Goal: Task Accomplishment & Management: Use online tool/utility

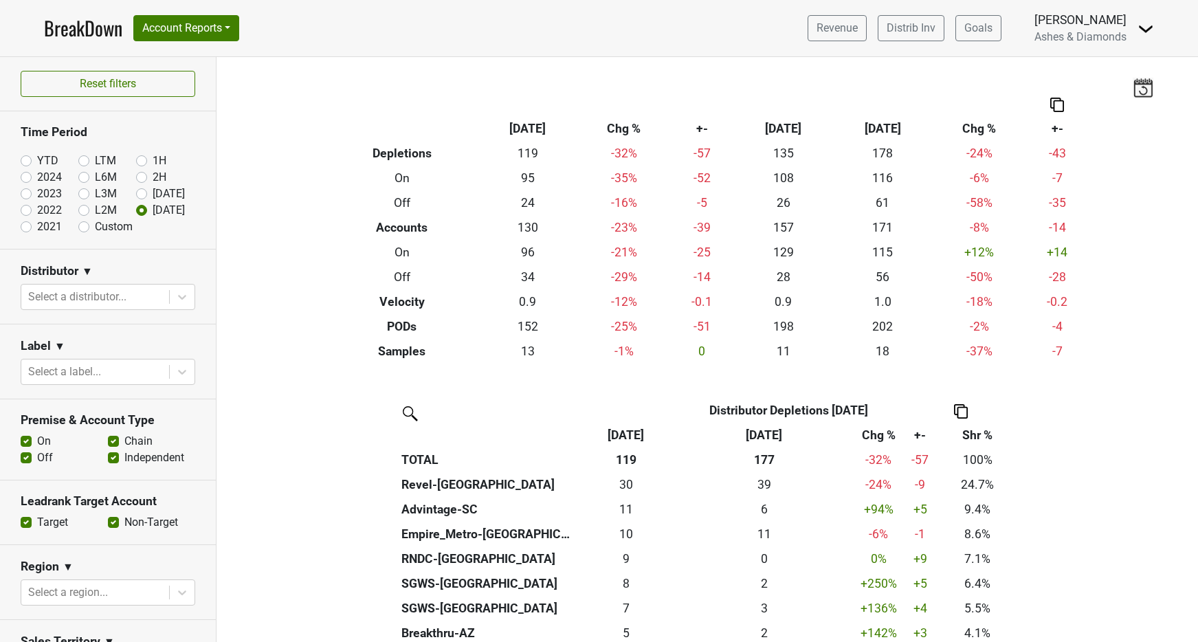
scroll to position [469, 0]
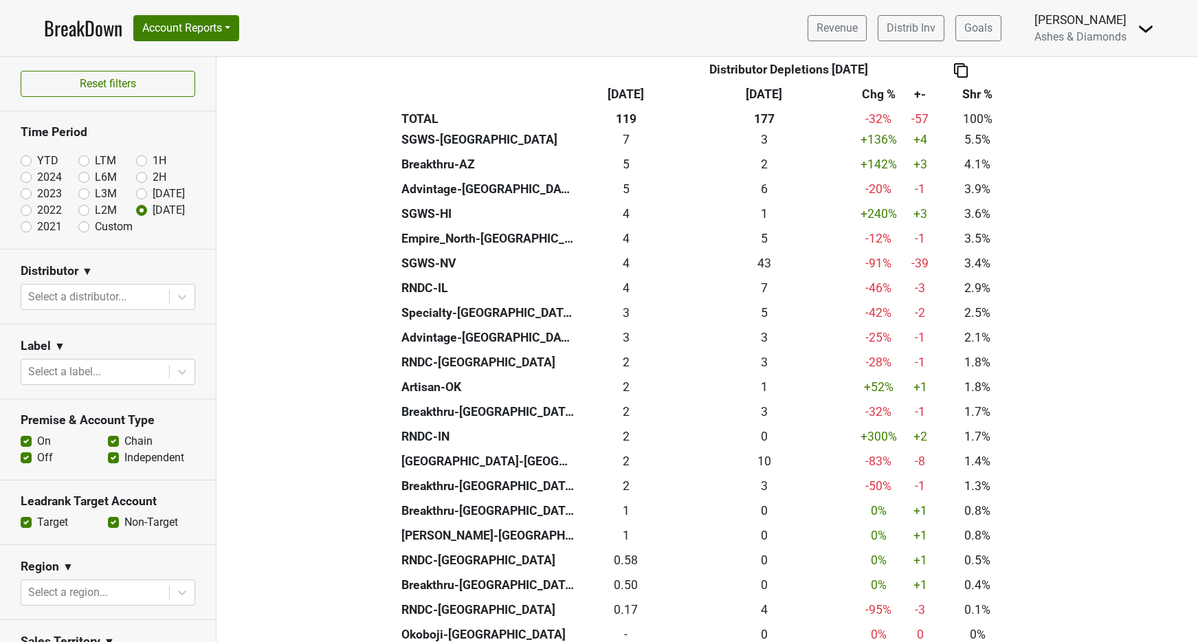
click at [81, 27] on link "BreakDown" at bounding box center [83, 28] width 78 height 29
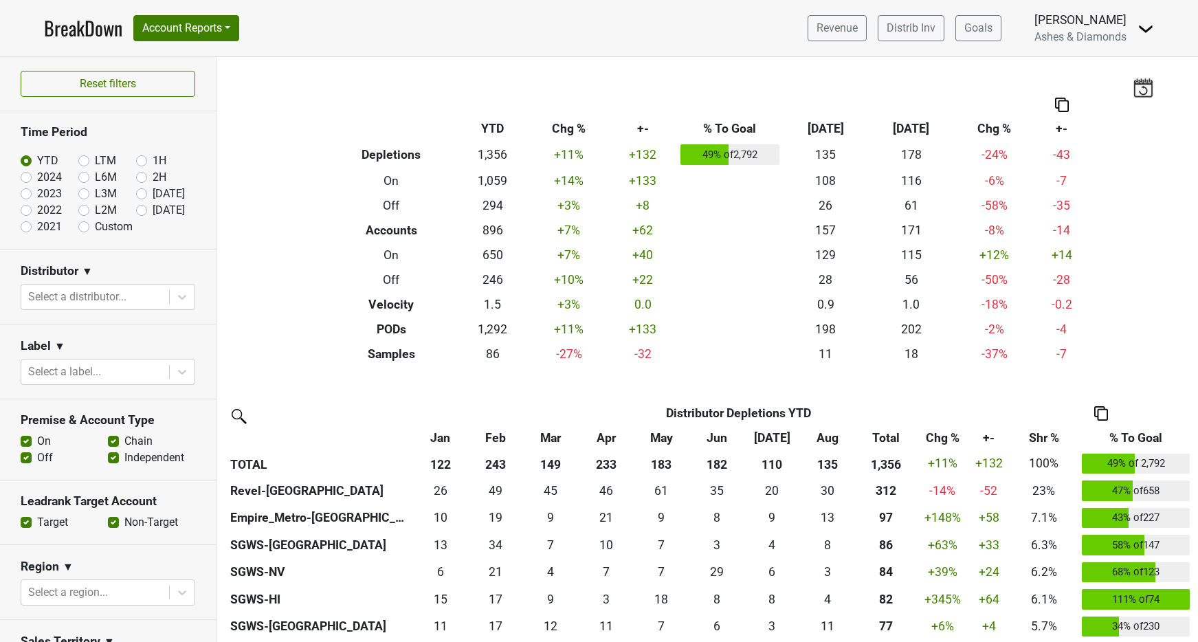
click at [153, 211] on label "[DATE]" at bounding box center [169, 210] width 32 height 17
click at [142, 211] on input "[DATE]" at bounding box center [163, 209] width 55 height 14
radio input "true"
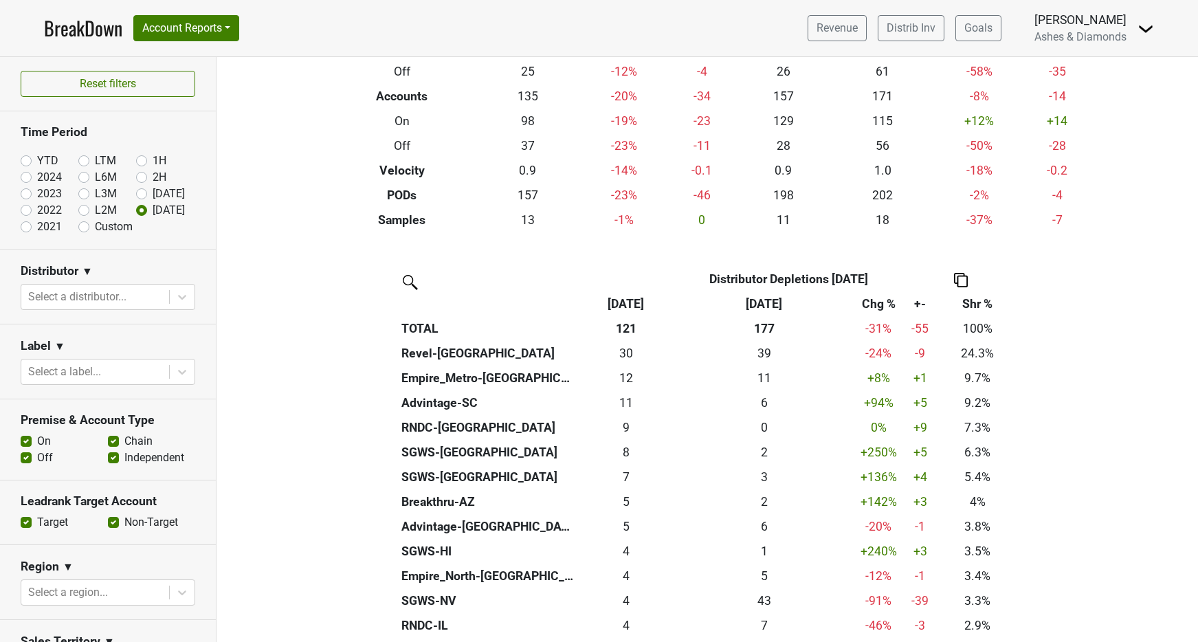
scroll to position [133, 0]
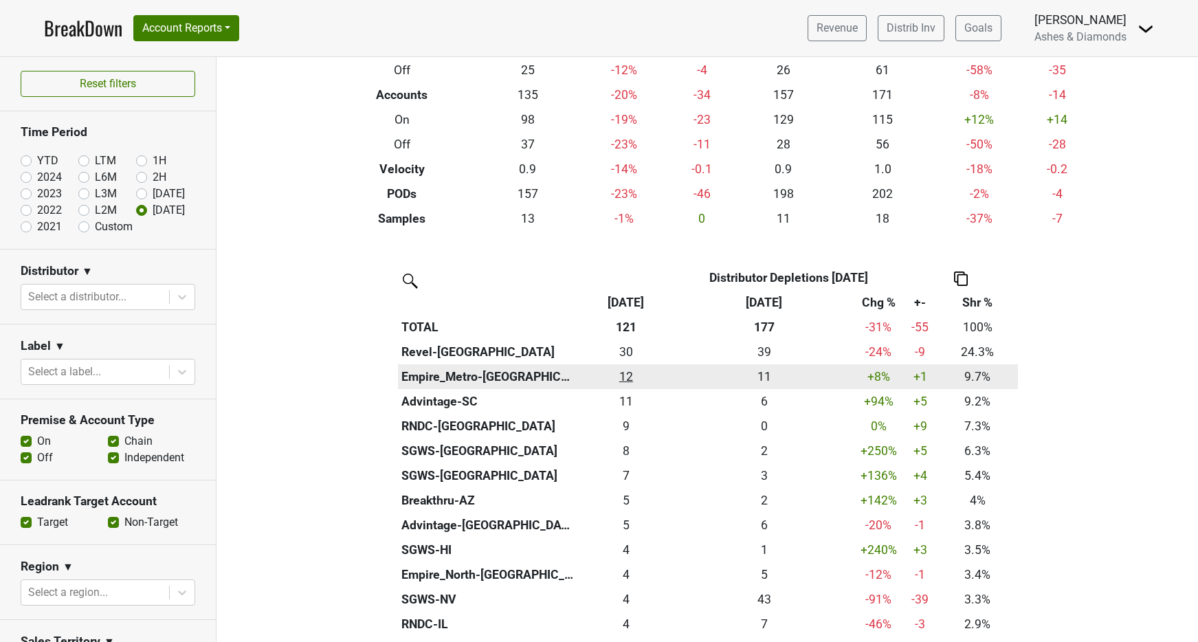
click at [626, 373] on div "11.75 12" at bounding box center [626, 377] width 91 height 18
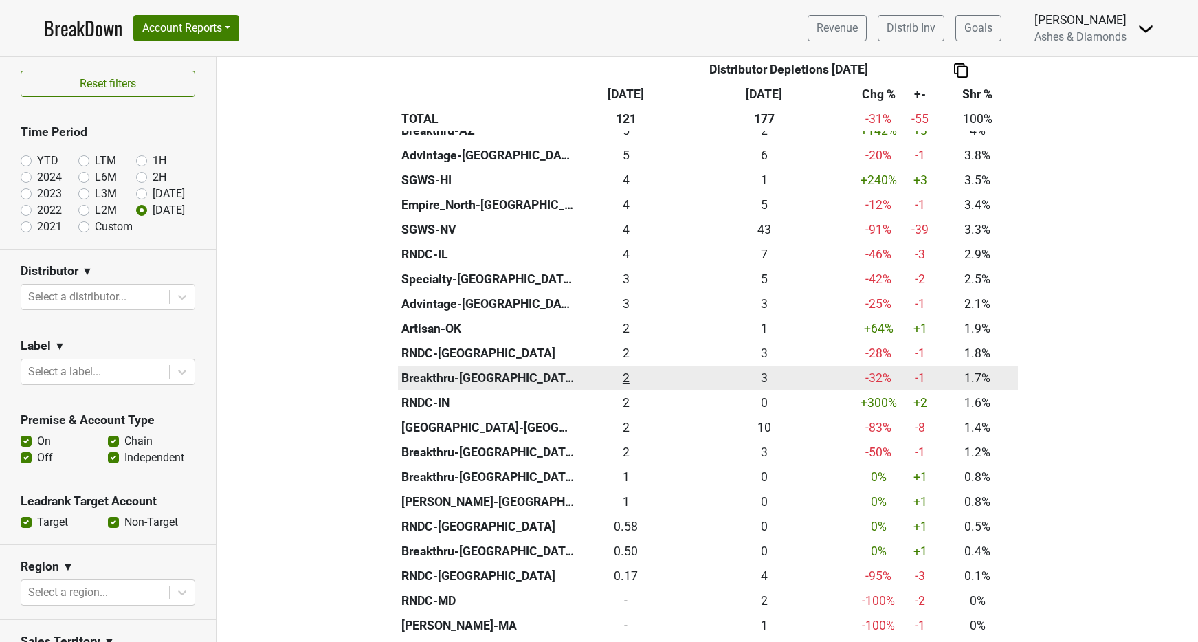
scroll to position [540, 0]
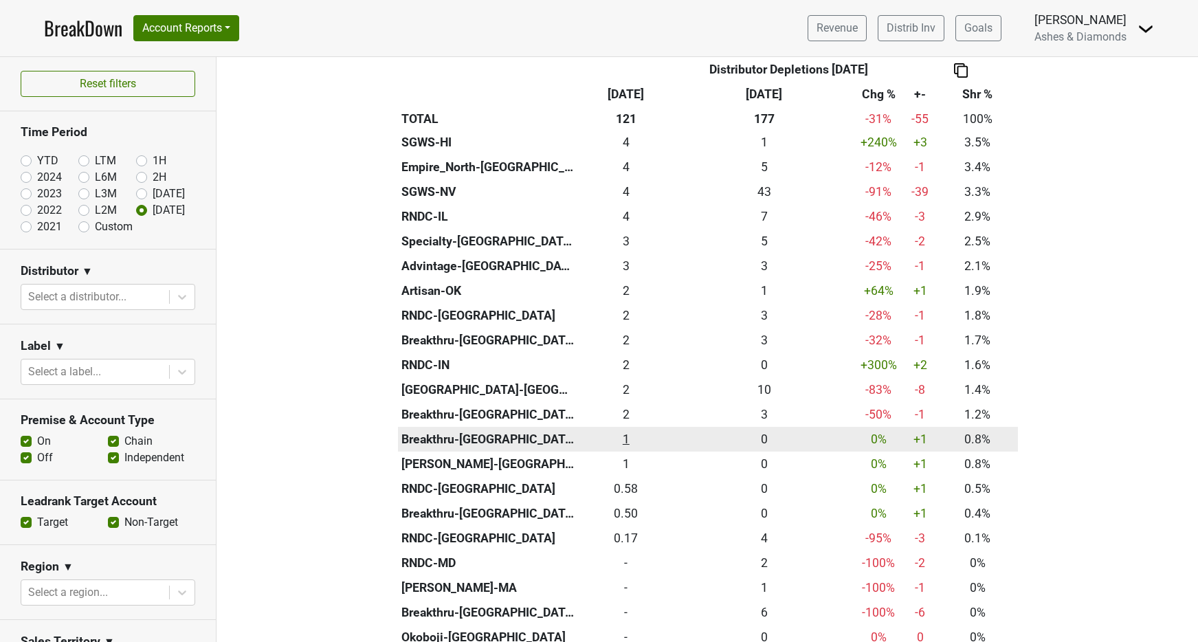
click at [624, 430] on div "1 1" at bounding box center [626, 439] width 91 height 18
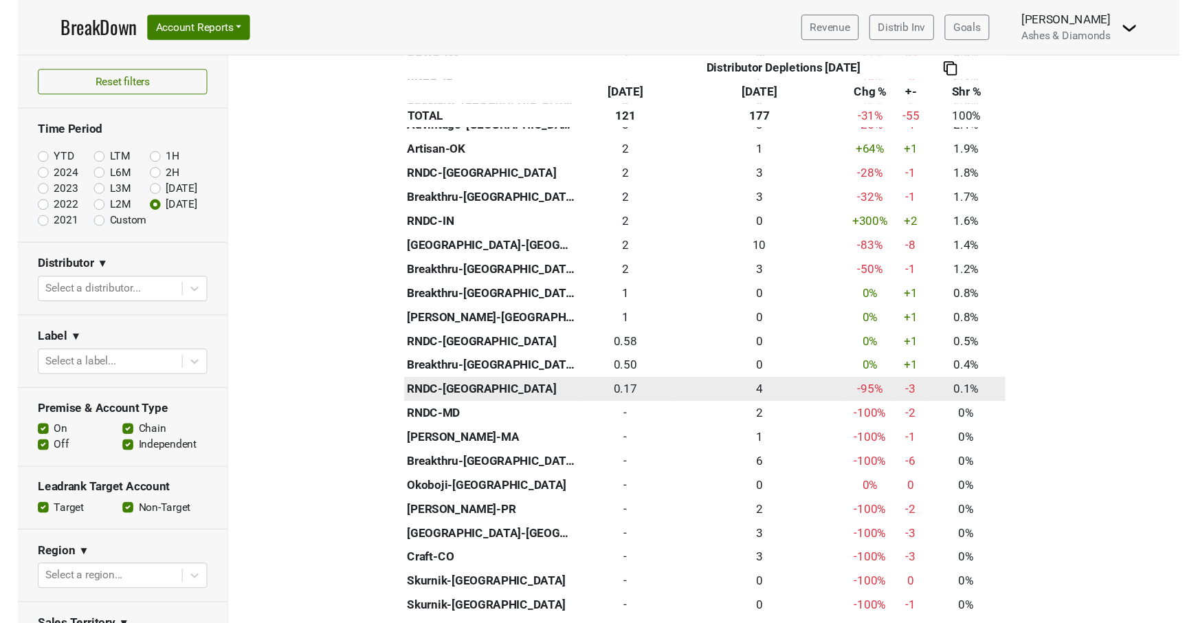
scroll to position [679, 0]
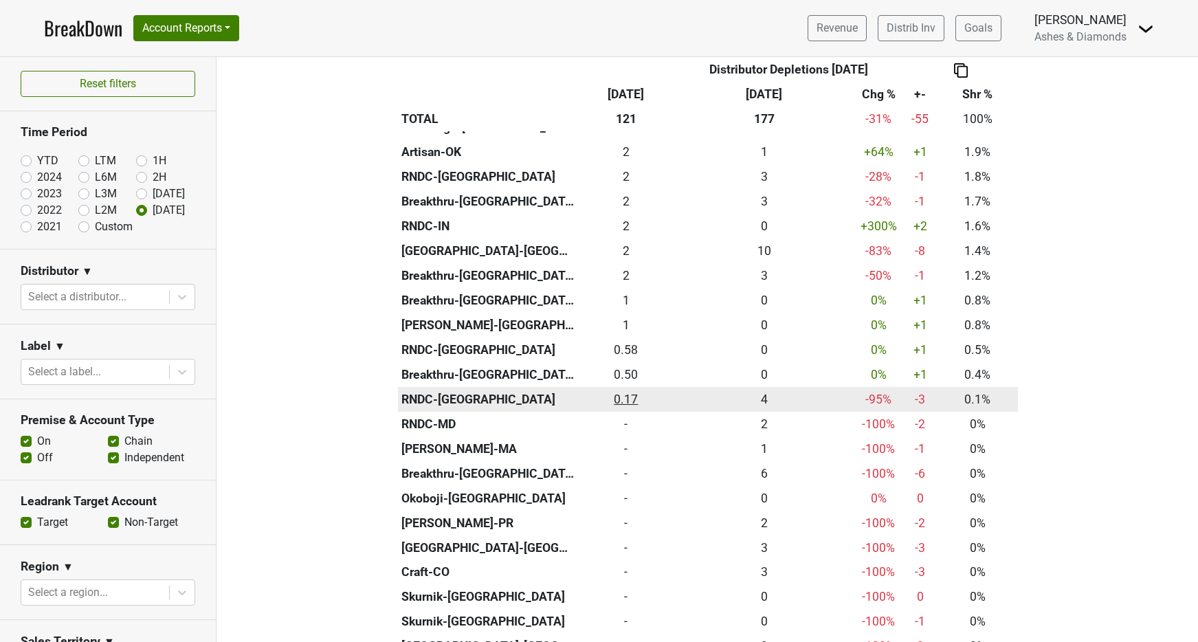
click at [628, 391] on div "0.167 0.17" at bounding box center [626, 400] width 91 height 18
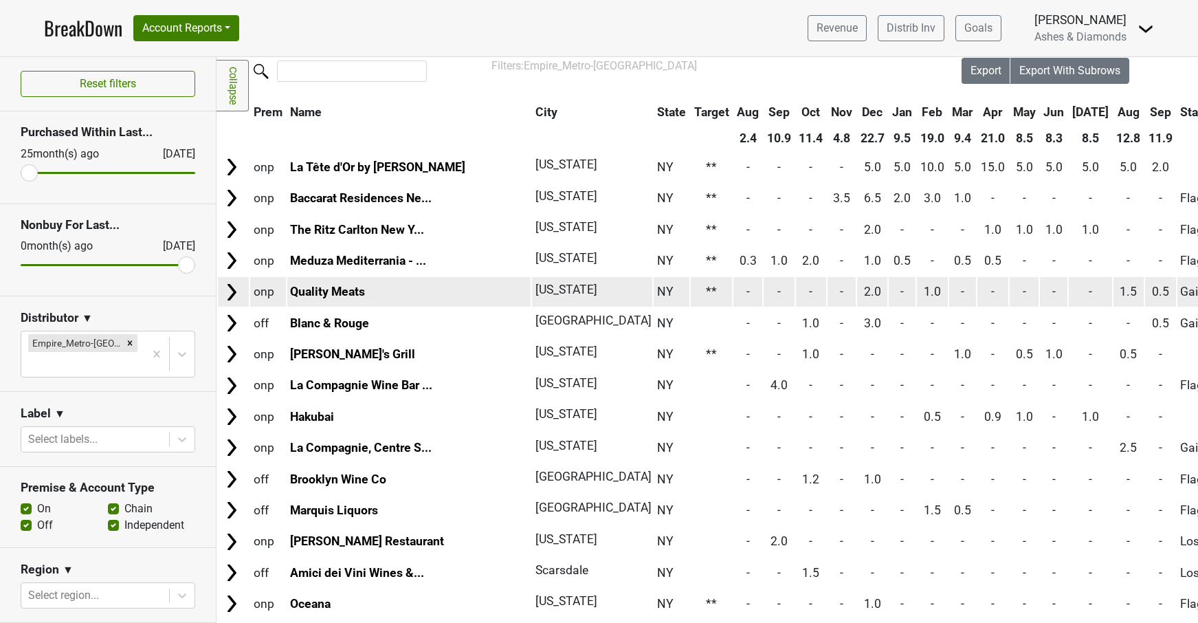
scroll to position [34, 0]
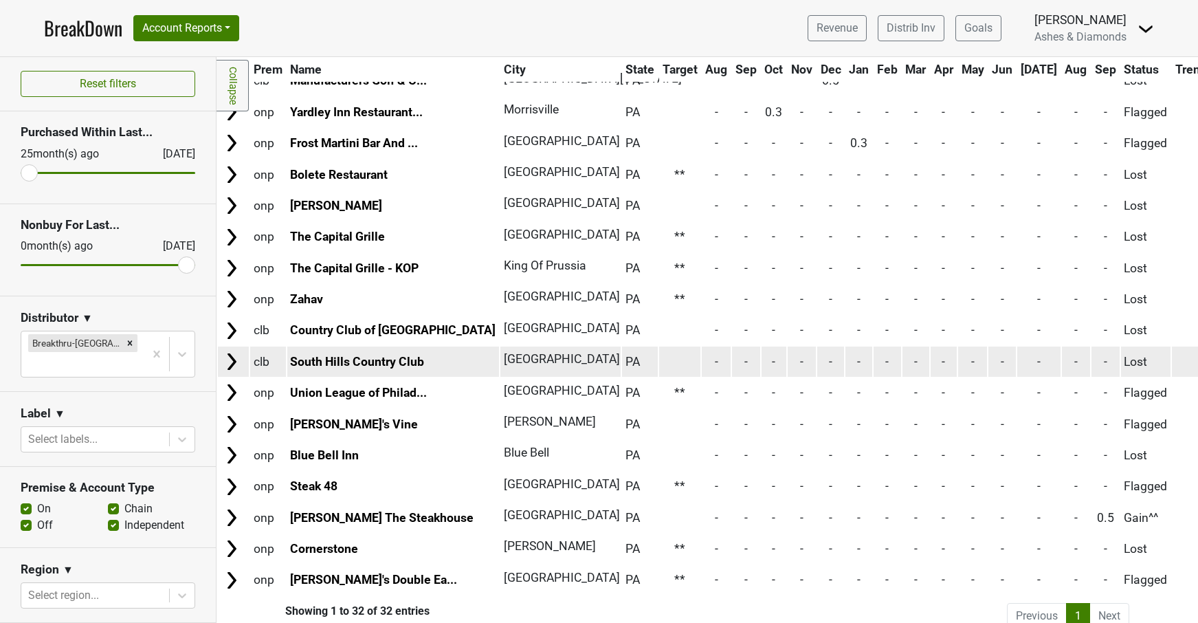
scroll to position [587, 0]
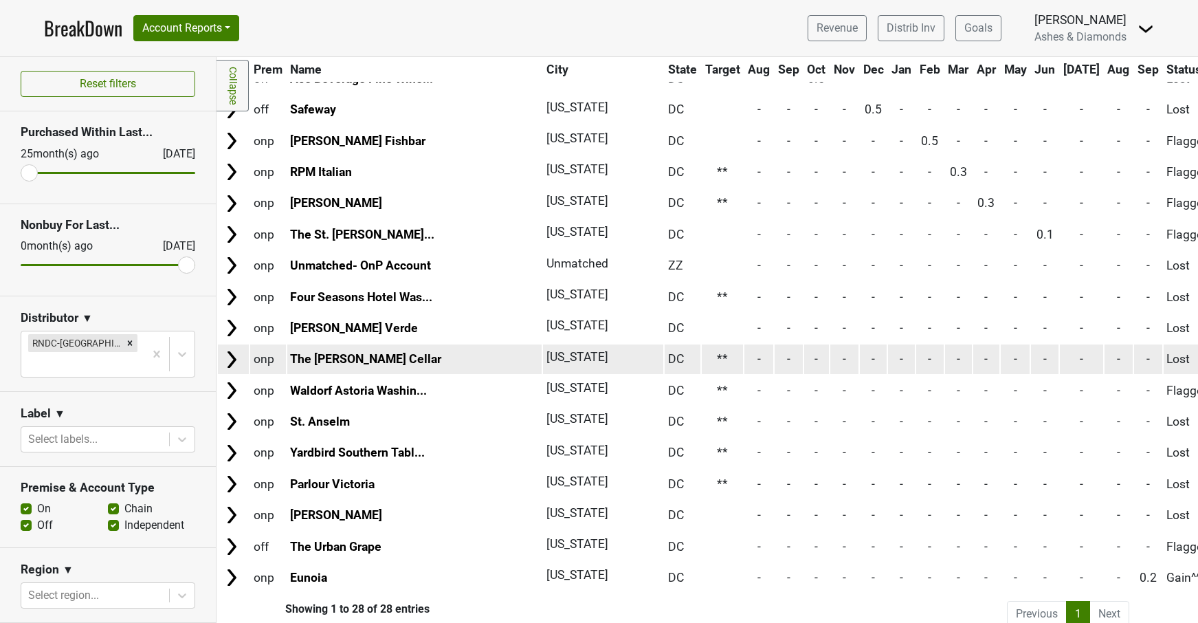
scroll to position [465, 0]
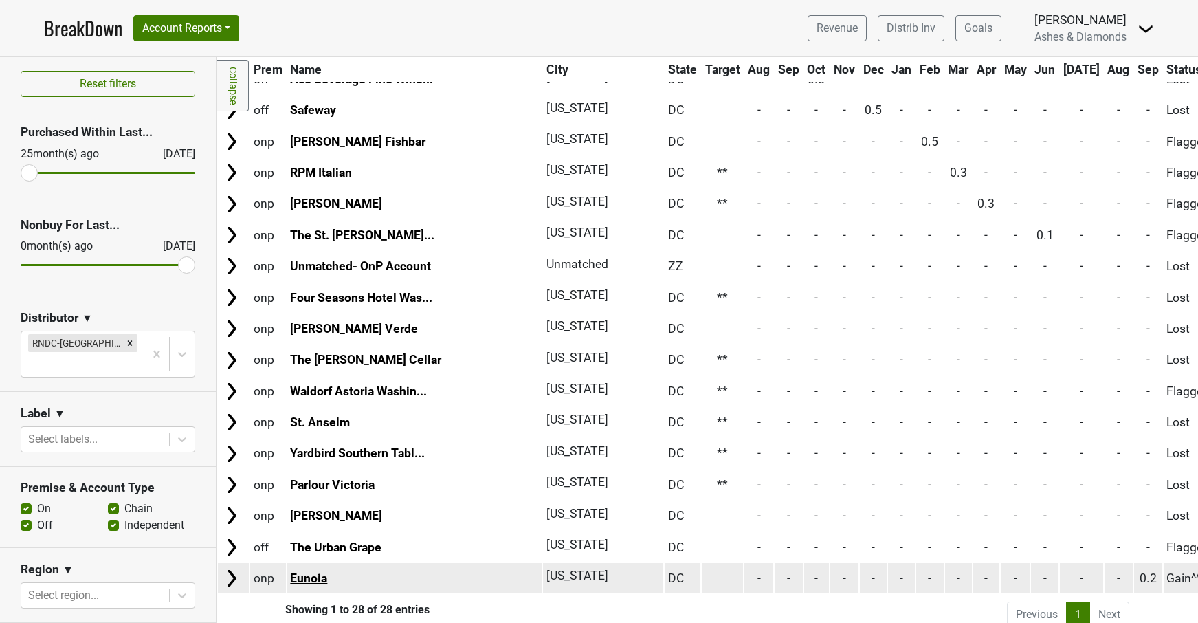
click at [317, 571] on link "Eunoia" at bounding box center [308, 578] width 37 height 14
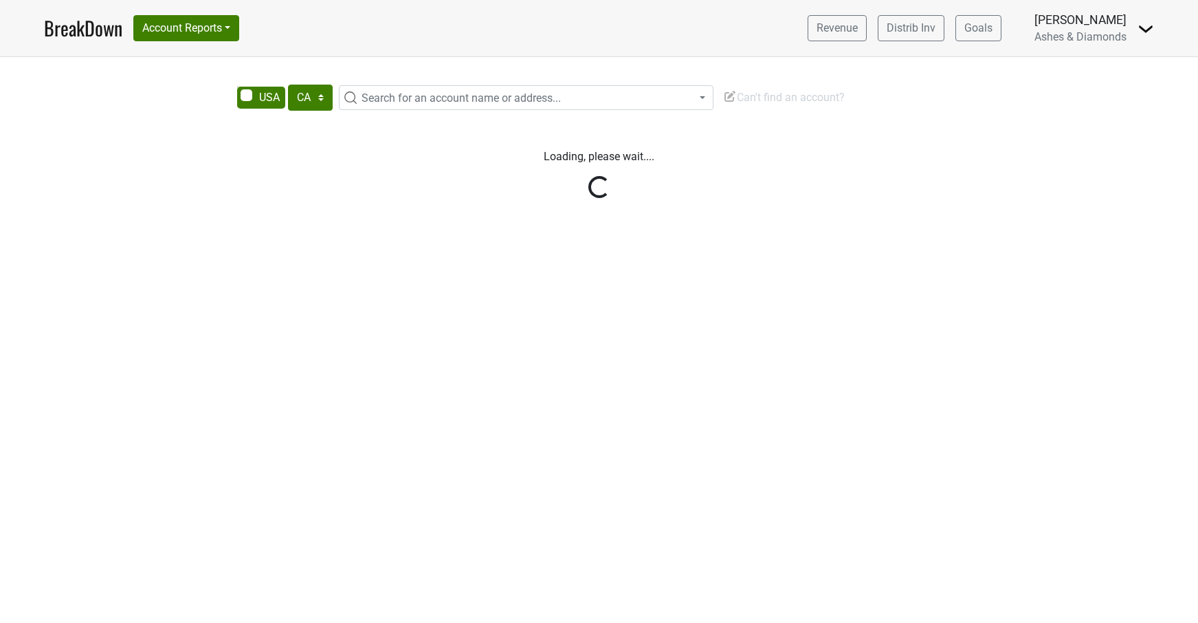
select select "CA"
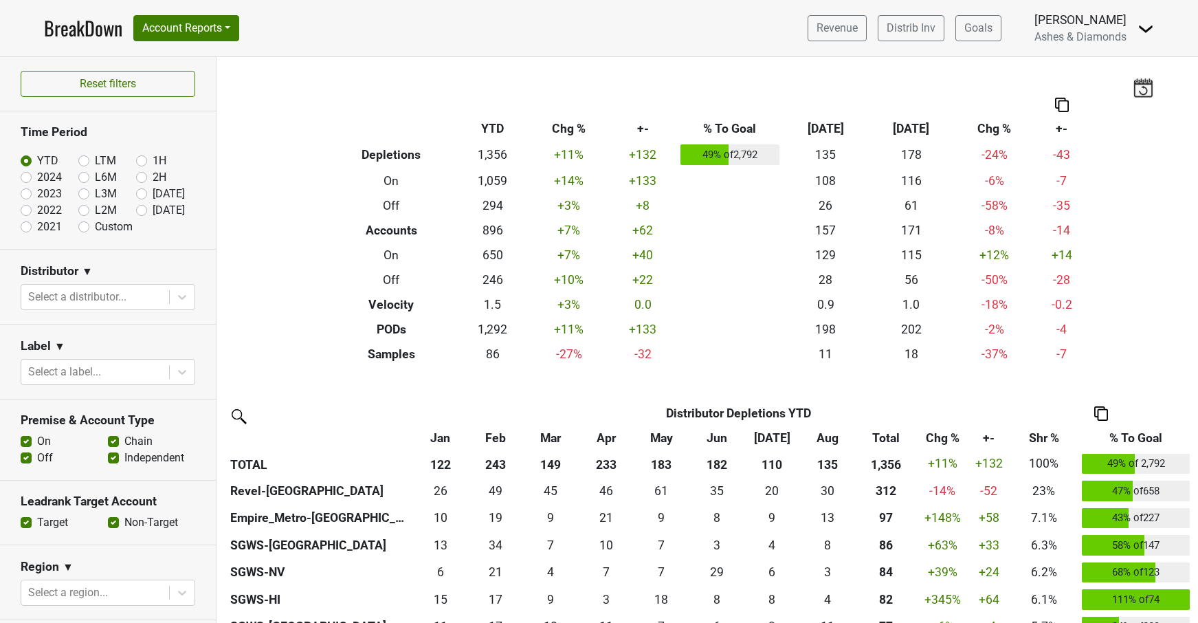
drag, startPoint x: 140, startPoint y: 209, endPoint x: 160, endPoint y: 210, distance: 20.0
click at [153, 209] on label "[DATE]" at bounding box center [169, 210] width 32 height 17
click at [140, 209] on input "[DATE]" at bounding box center [163, 209] width 55 height 14
radio input "true"
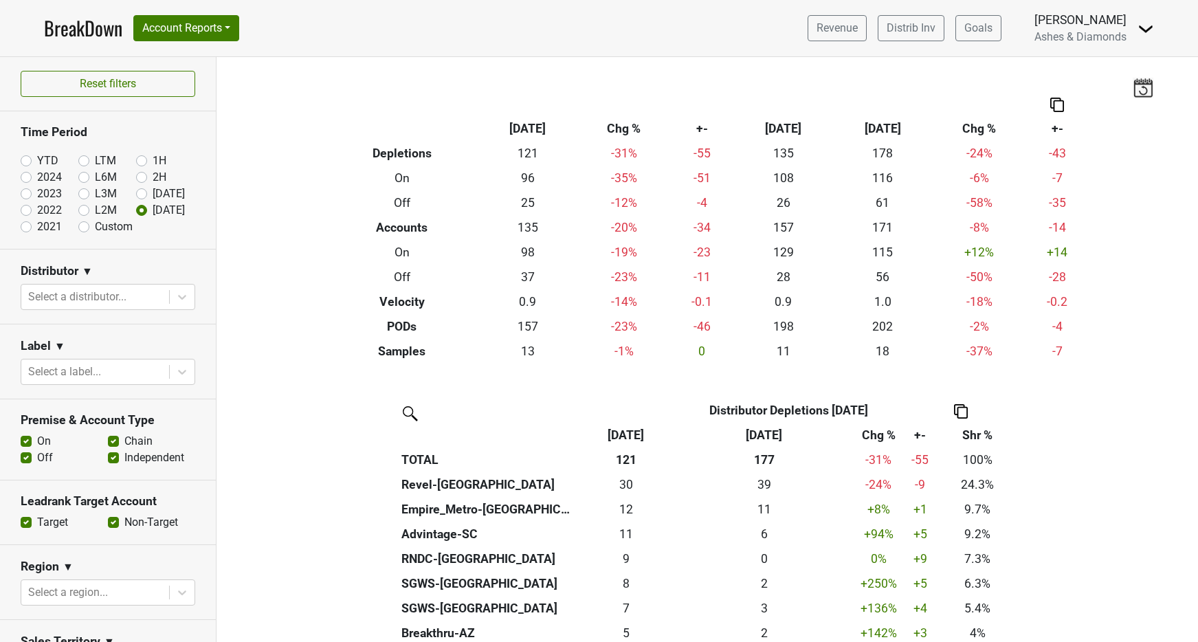
click at [78, 28] on link "BreakDown" at bounding box center [83, 28] width 78 height 29
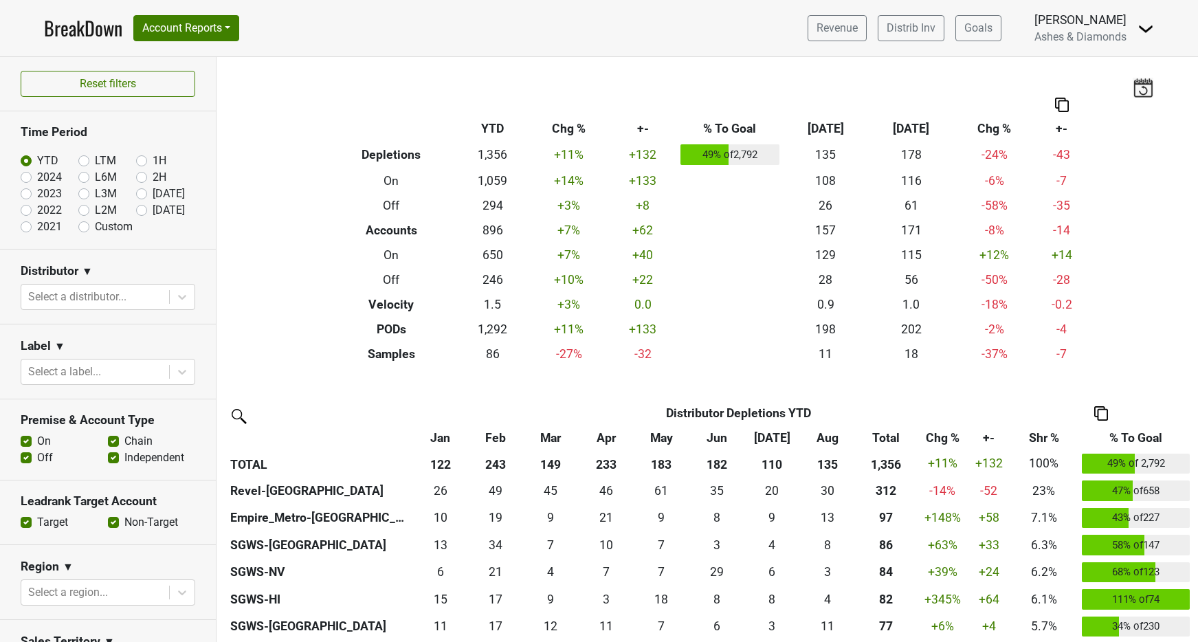
click at [90, 32] on link "BreakDown" at bounding box center [83, 28] width 78 height 29
click at [153, 210] on label "[DATE]" at bounding box center [169, 210] width 32 height 17
click at [142, 210] on input "[DATE]" at bounding box center [163, 209] width 55 height 14
radio input "true"
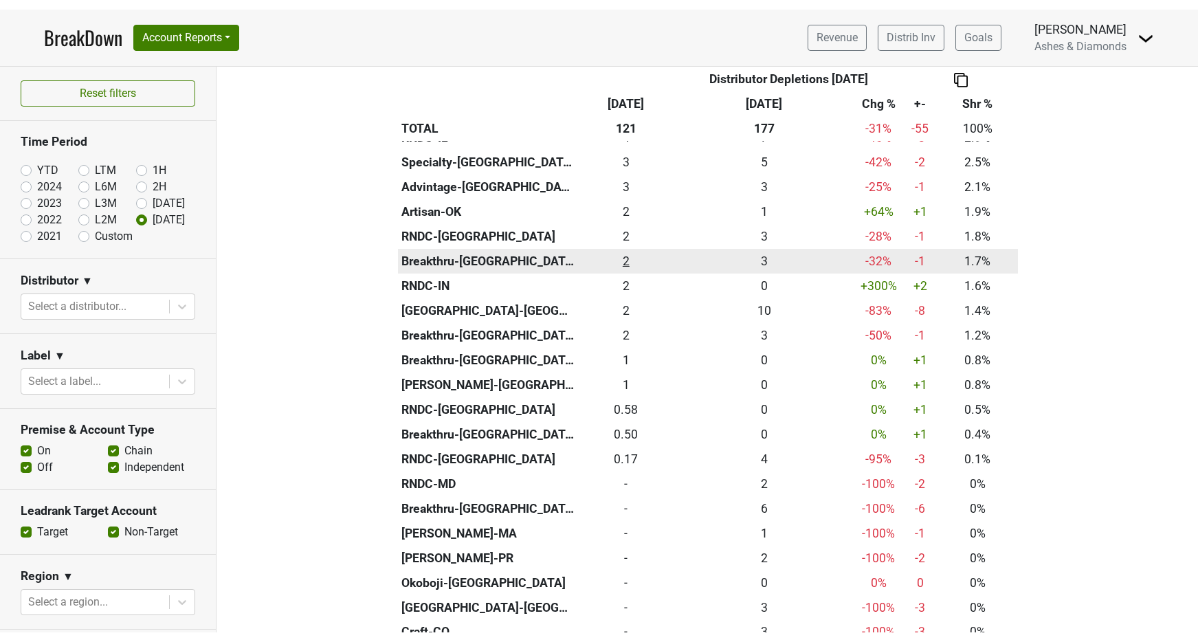
scroll to position [630, 0]
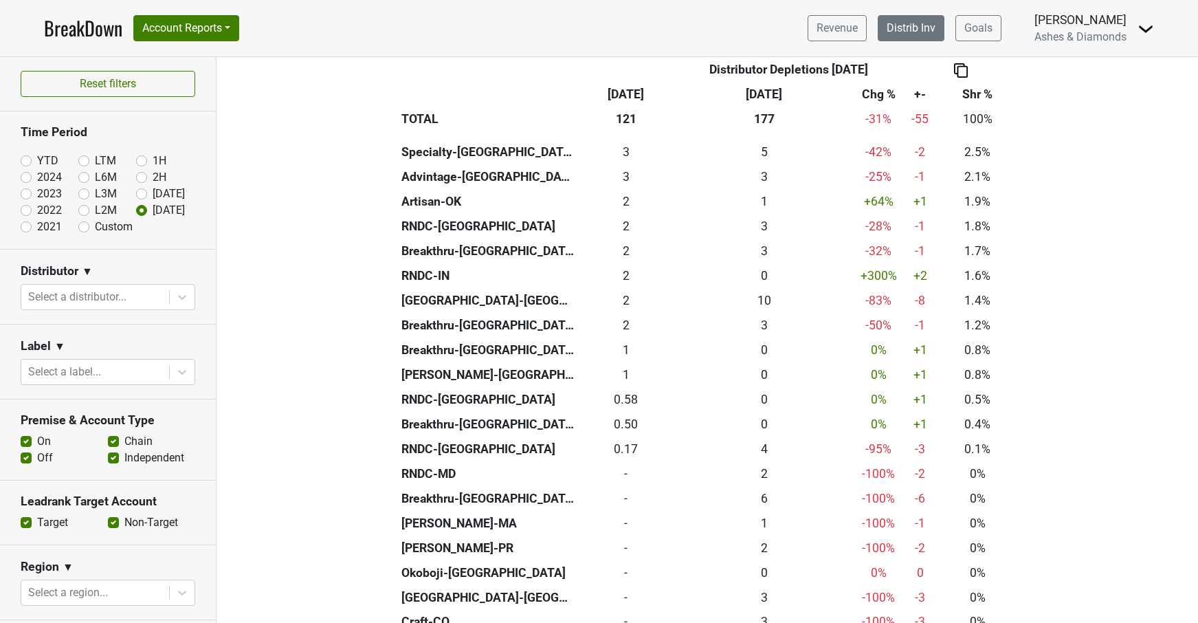
click at [924, 30] on link "Distrib Inv" at bounding box center [911, 28] width 67 height 26
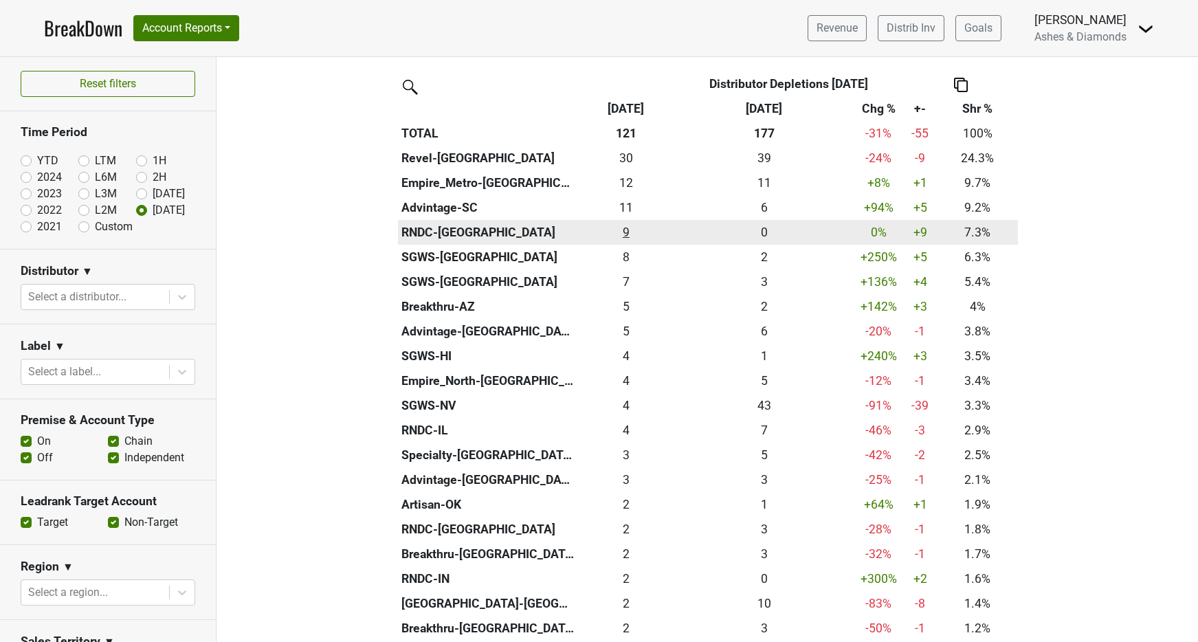
scroll to position [324, 0]
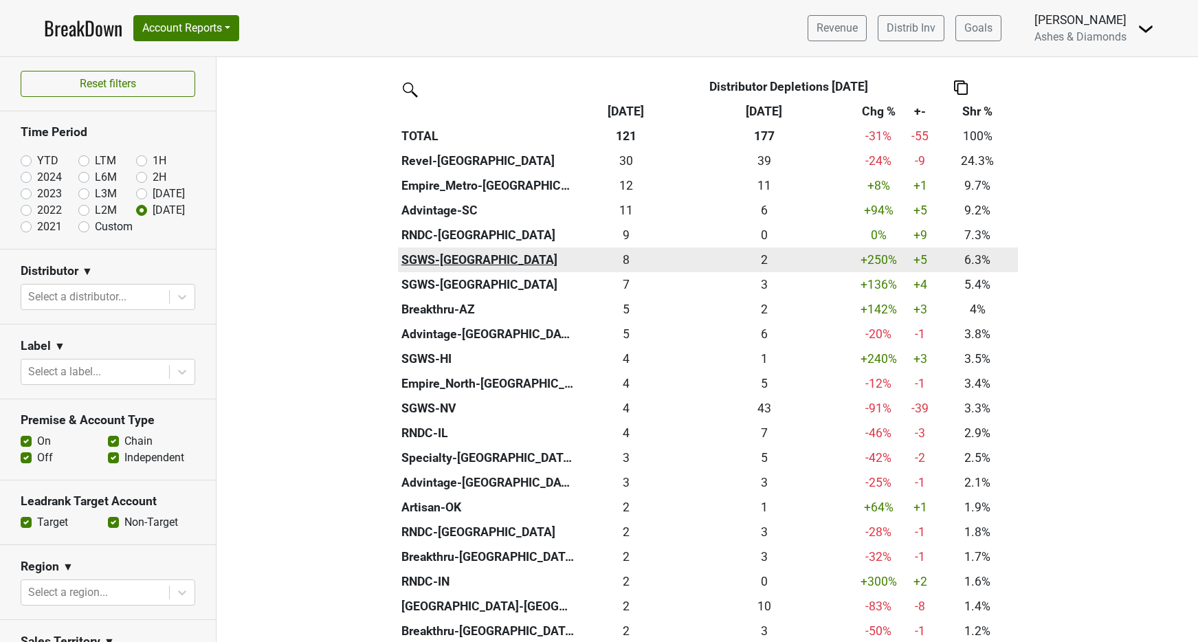
click at [429, 254] on th "SGWS-TX" at bounding box center [487, 260] width 179 height 25
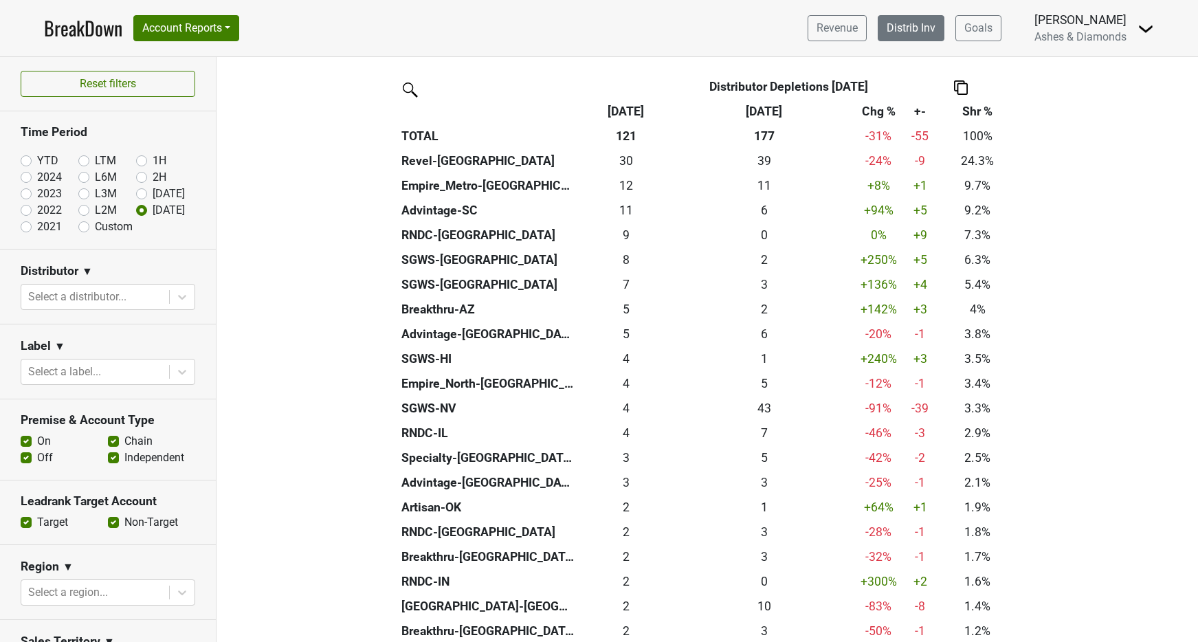
click at [901, 22] on link "Distrib Inv" at bounding box center [911, 28] width 67 height 26
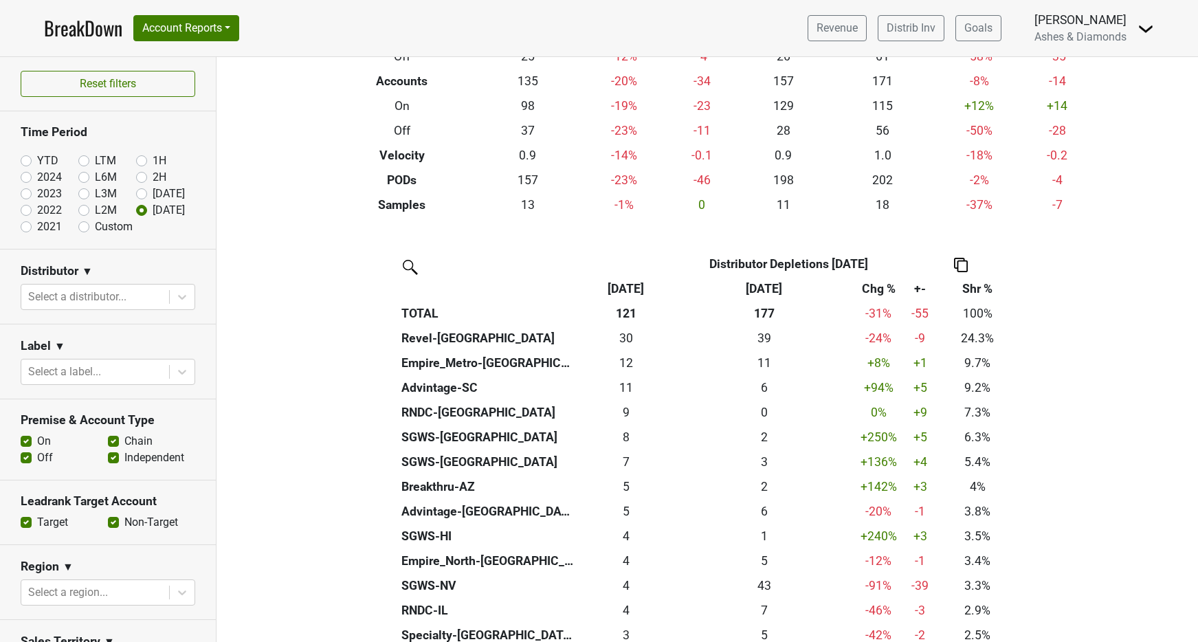
scroll to position [147, 0]
click at [897, 31] on link "Distrib Inv" at bounding box center [911, 28] width 67 height 26
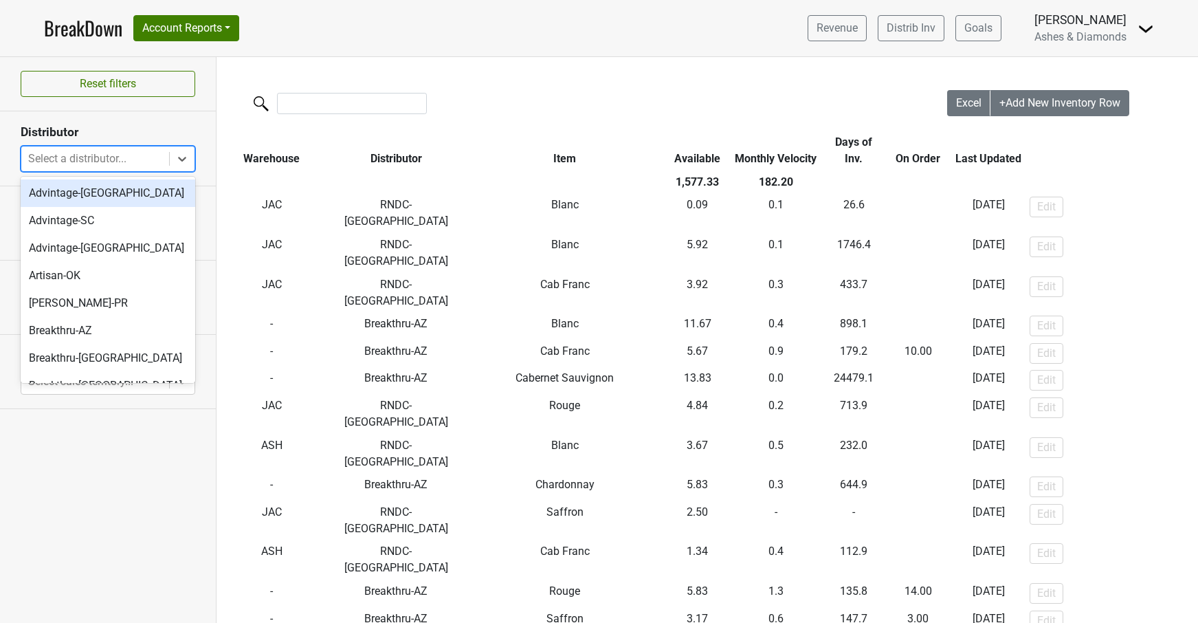
click at [131, 147] on div "Select a distributor..." at bounding box center [95, 158] width 148 height 25
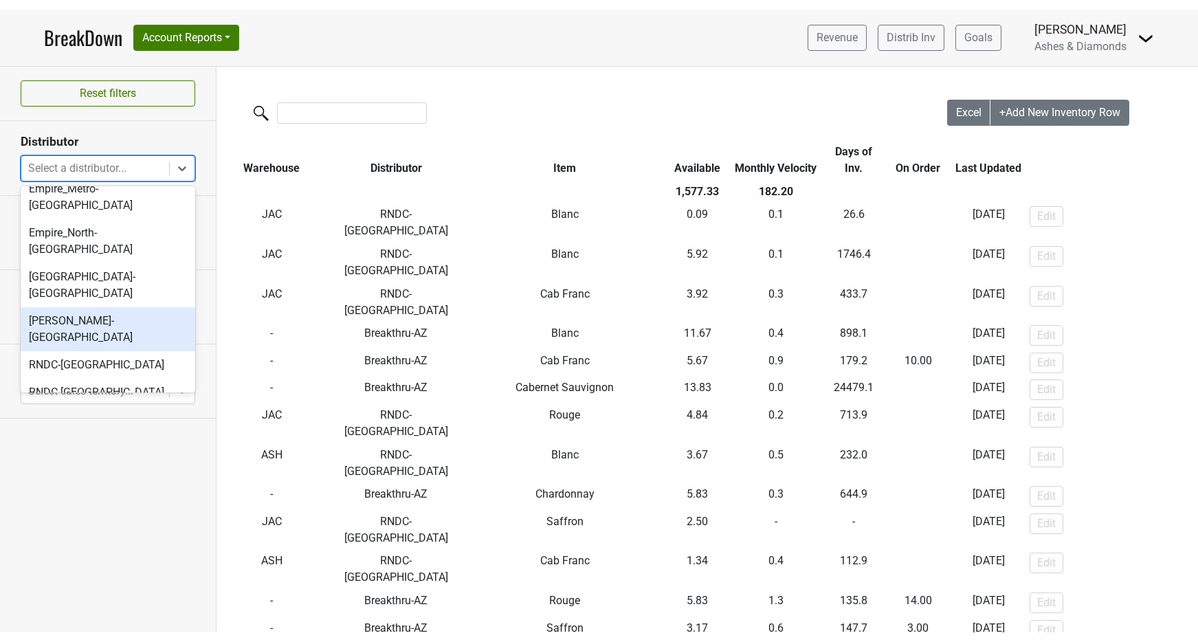
scroll to position [50, 0]
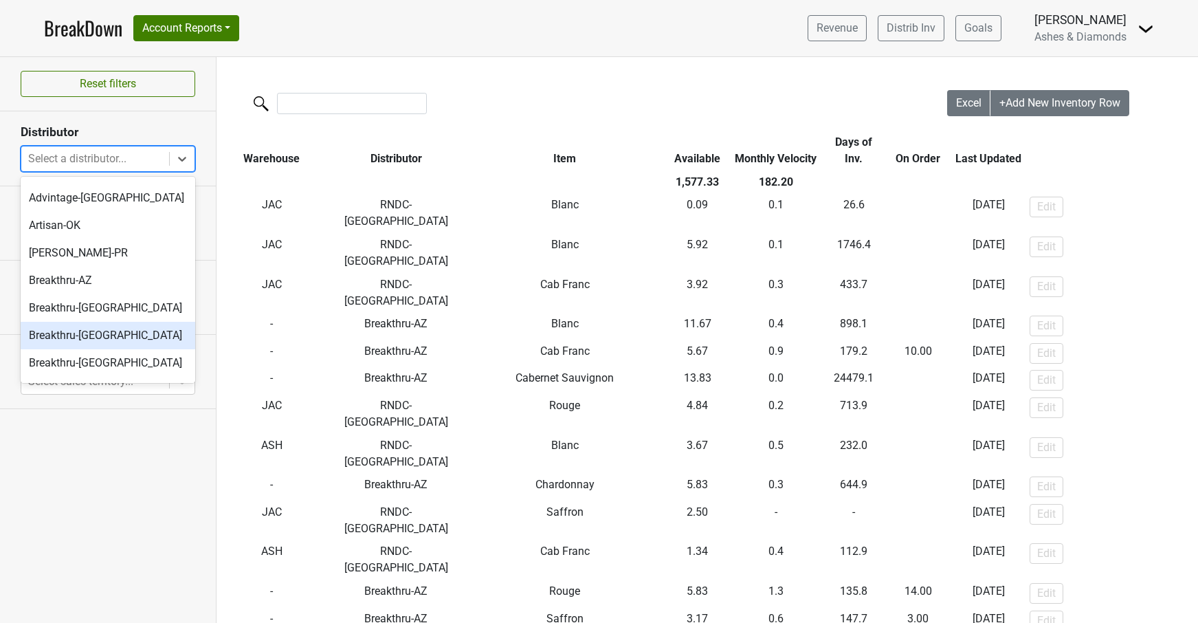
click at [101, 334] on div "Breakthru-MN" at bounding box center [108, 336] width 175 height 28
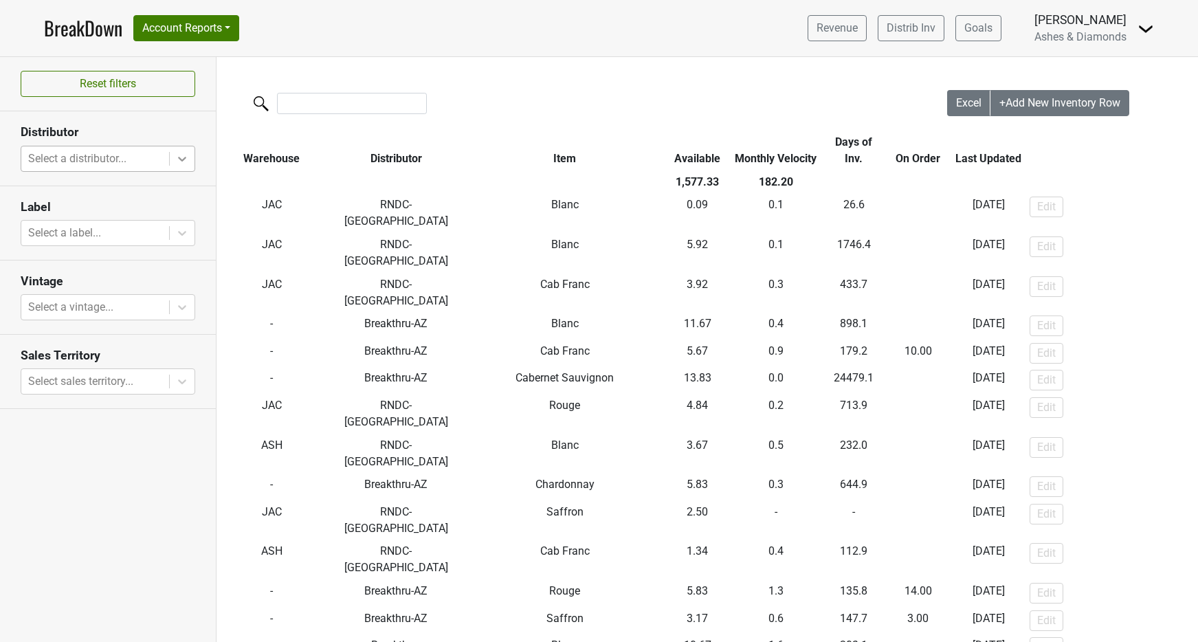
click at [182, 160] on icon at bounding box center [182, 159] width 8 height 5
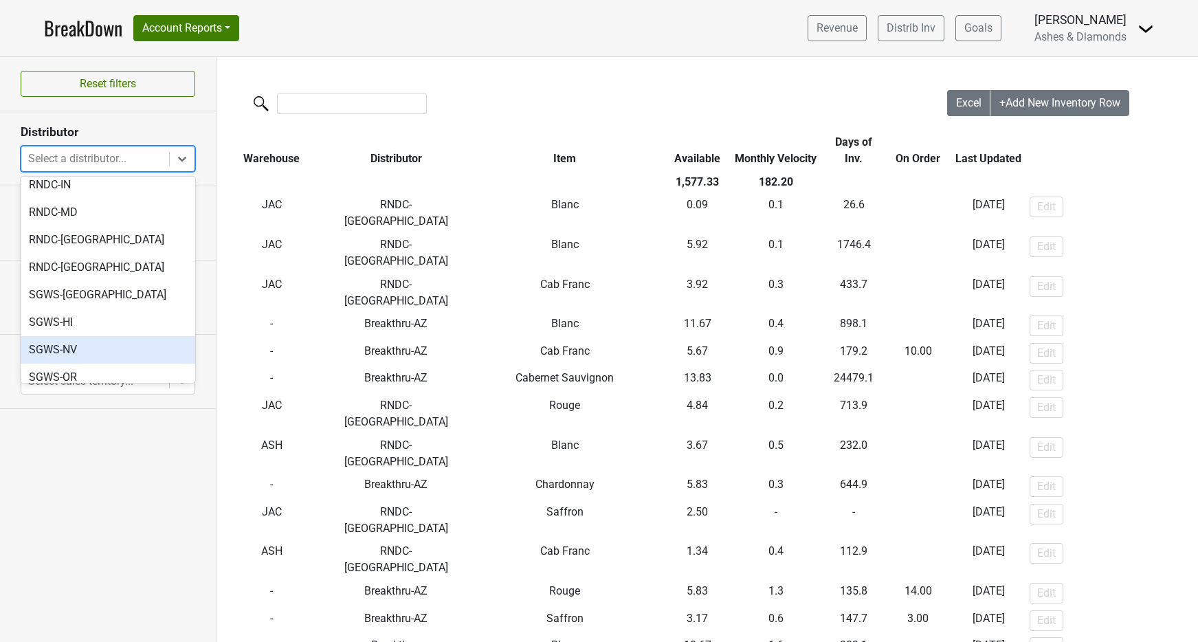
scroll to position [597, 0]
click at [123, 364] on div "SGWS-OR" at bounding box center [108, 378] width 175 height 28
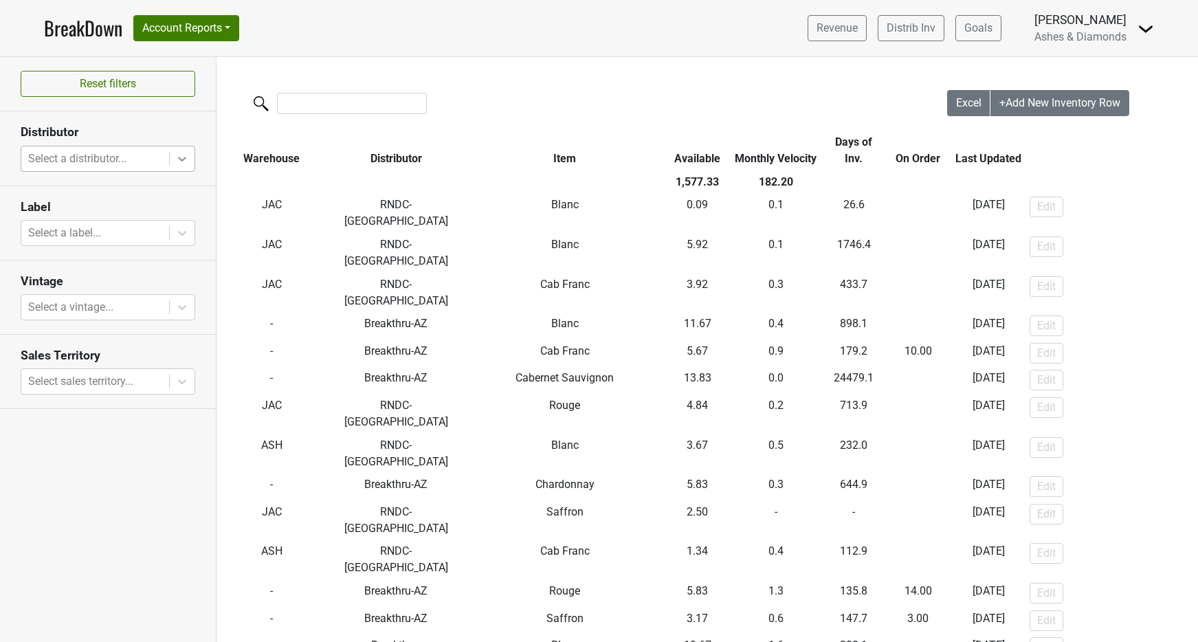
click at [177, 163] on icon at bounding box center [182, 159] width 14 height 14
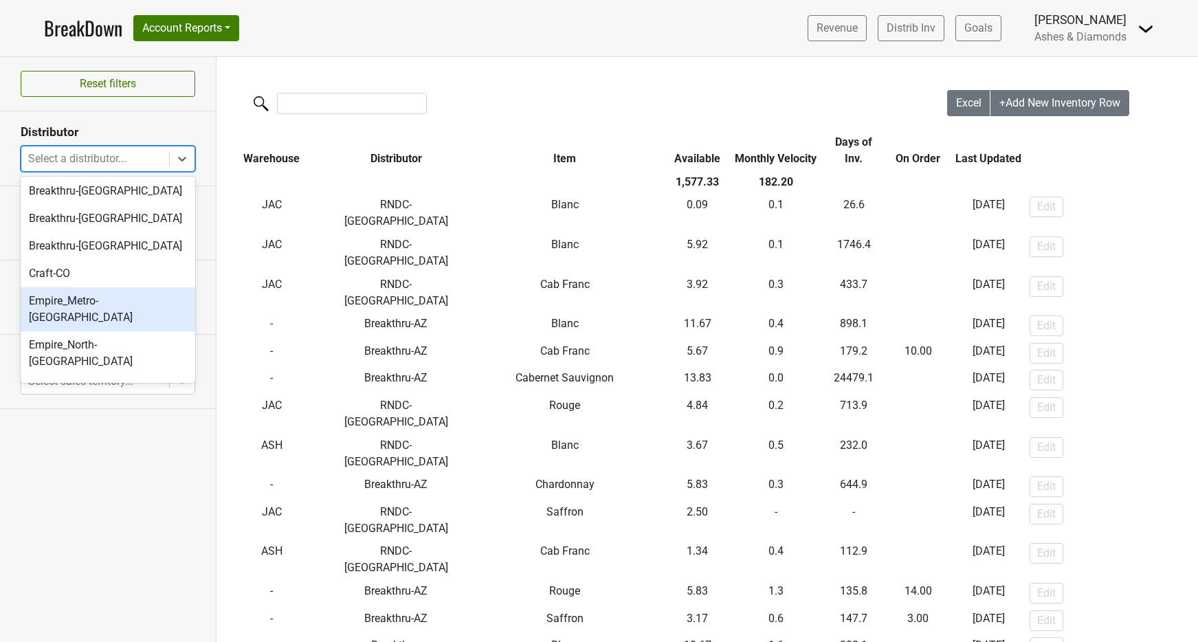
scroll to position [235, 0]
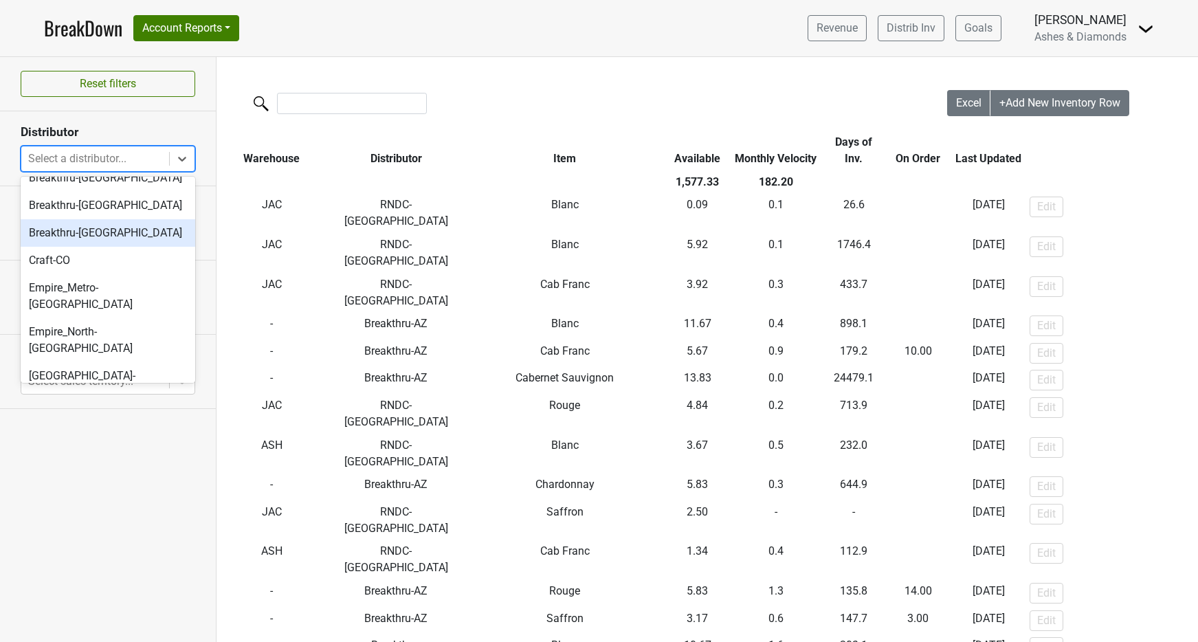
click at [117, 234] on div "Breakthru-[GEOGRAPHIC_DATA]" at bounding box center [108, 233] width 175 height 28
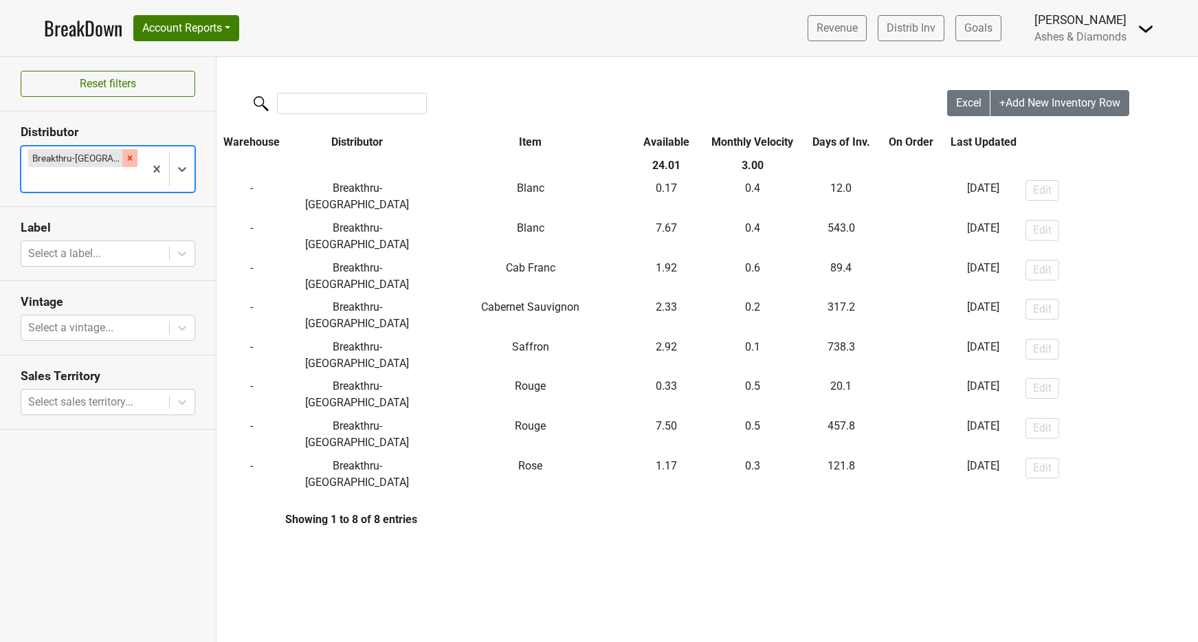
click at [125, 155] on icon "Remove Breakthru-WI" at bounding box center [130, 158] width 10 height 10
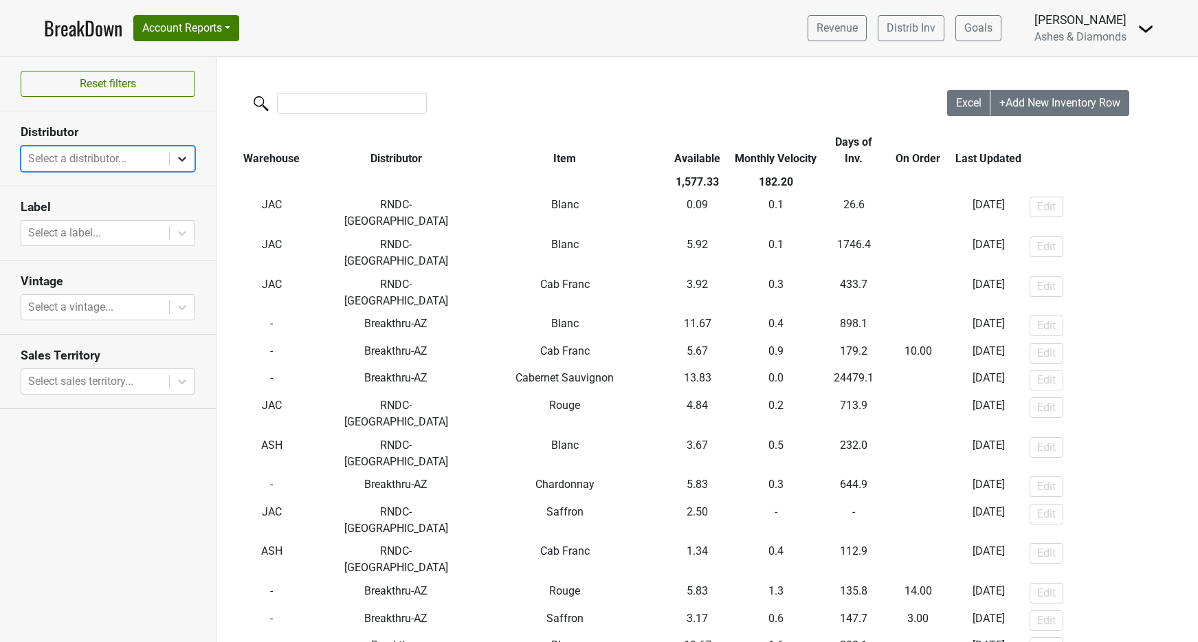
click at [174, 155] on div at bounding box center [182, 158] width 25 height 25
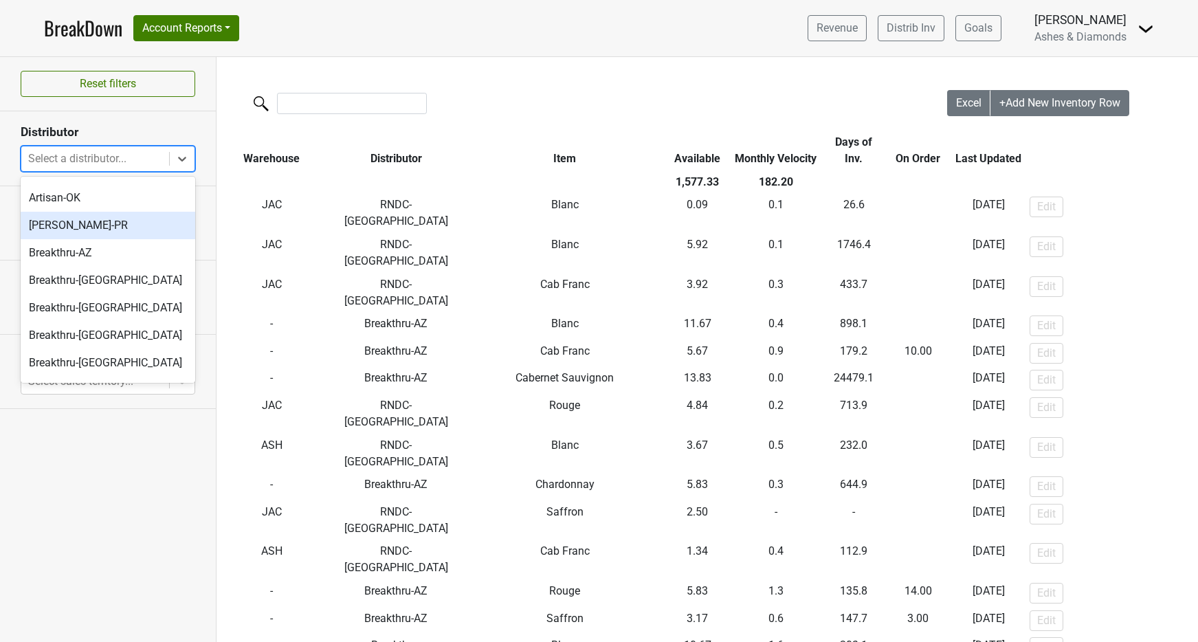
scroll to position [111, 0]
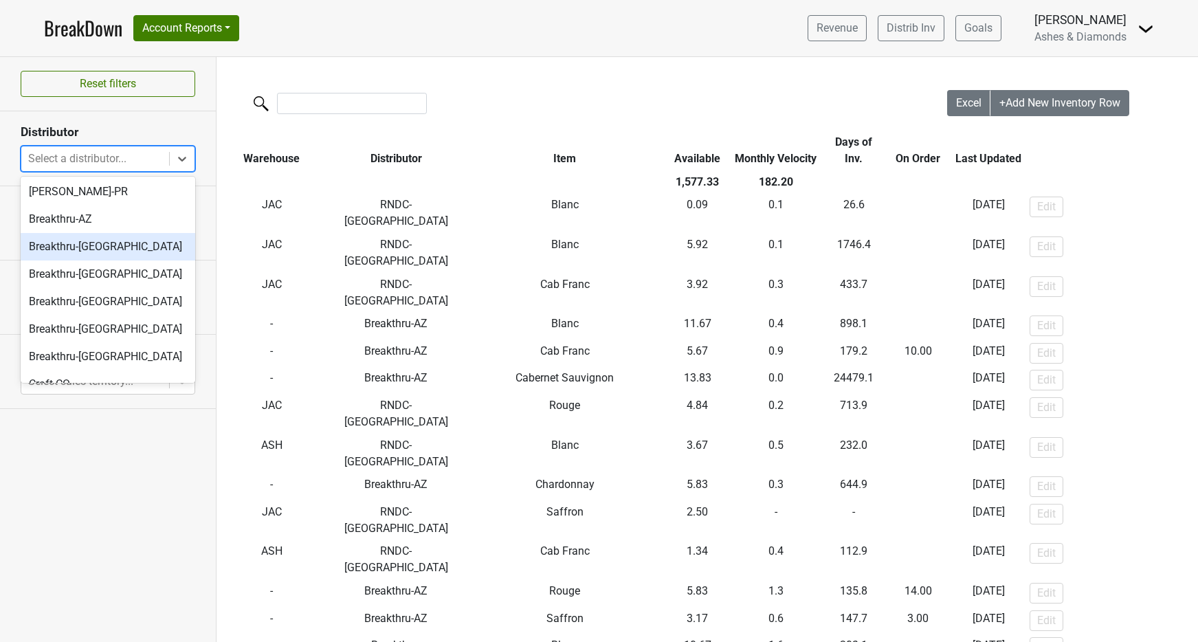
click at [102, 564] on div "Reset filters Distributor option Breakthru-WI, deselected. option Breakthru-CT …" at bounding box center [108, 349] width 217 height 585
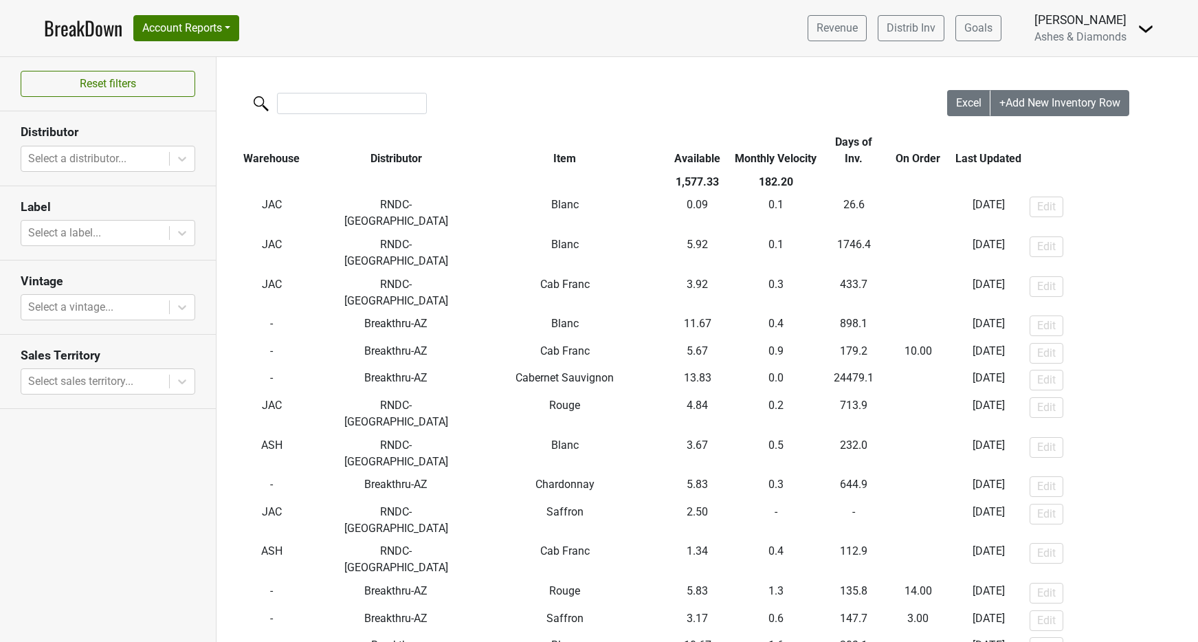
click at [74, 22] on link "BreakDown" at bounding box center [83, 28] width 78 height 29
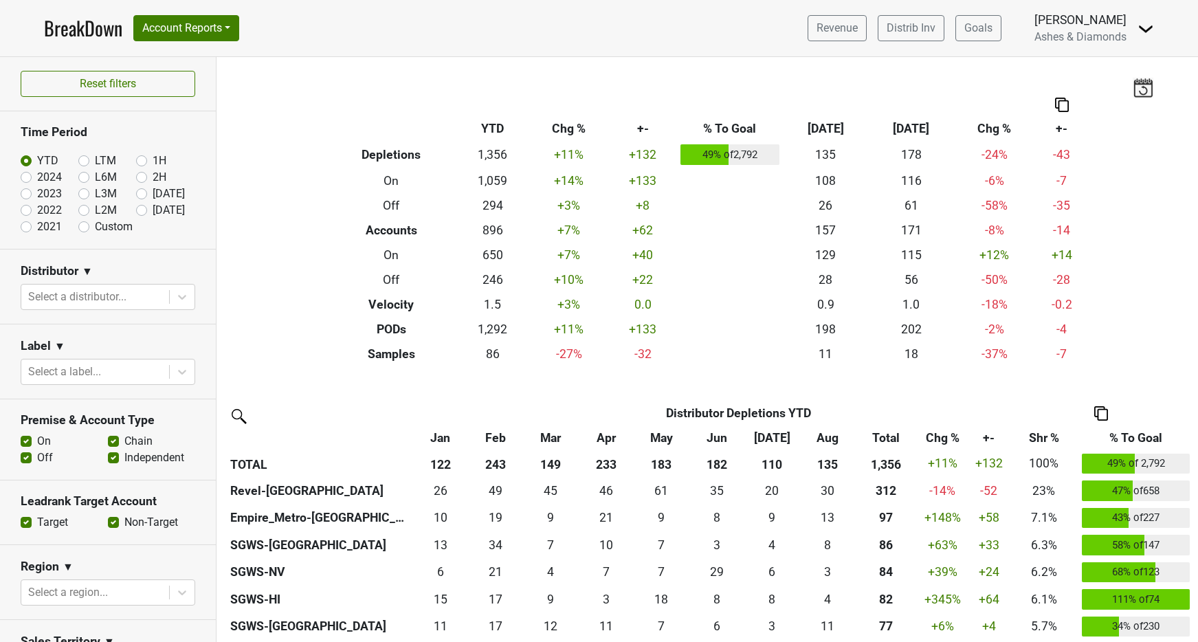
drag, startPoint x: 144, startPoint y: 212, endPoint x: 202, endPoint y: 234, distance: 62.1
click at [153, 212] on label "[DATE]" at bounding box center [169, 210] width 32 height 17
click at [144, 212] on input "[DATE]" at bounding box center [163, 209] width 55 height 14
radio input "true"
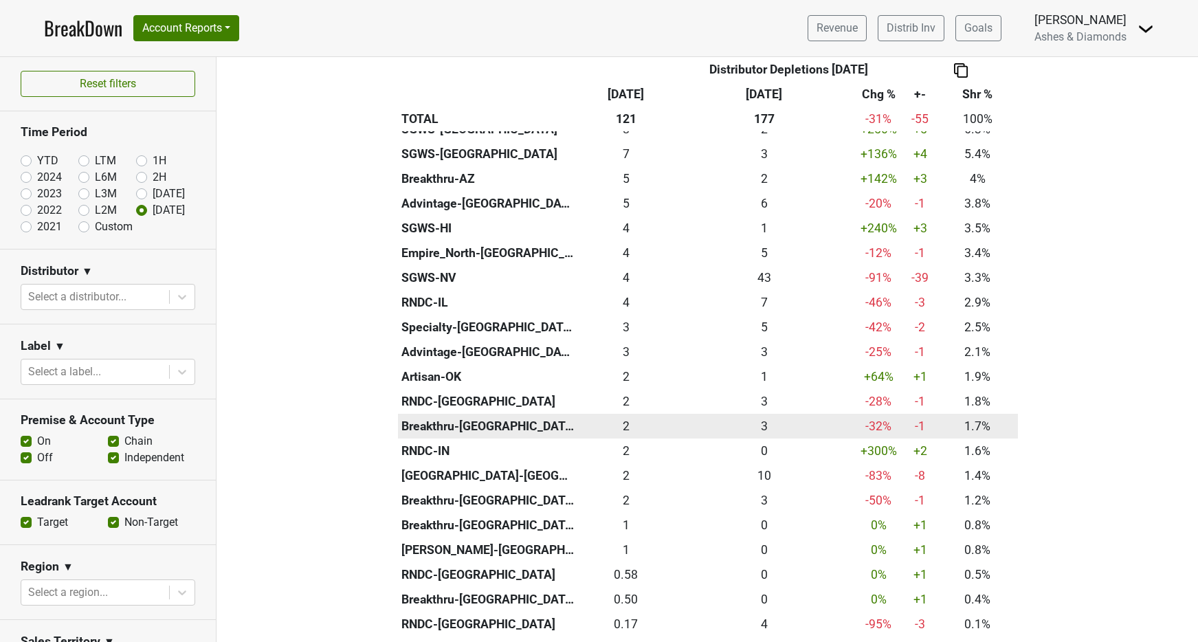
scroll to position [457, 0]
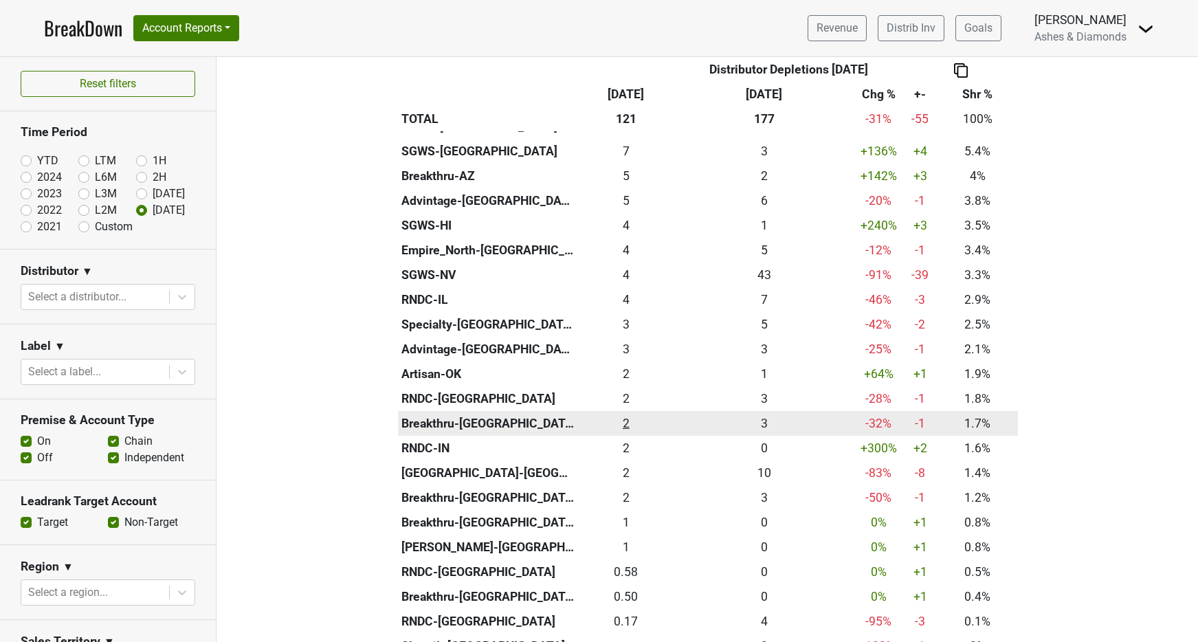
click at [626, 415] on div "2.084 2" at bounding box center [626, 424] width 91 height 18
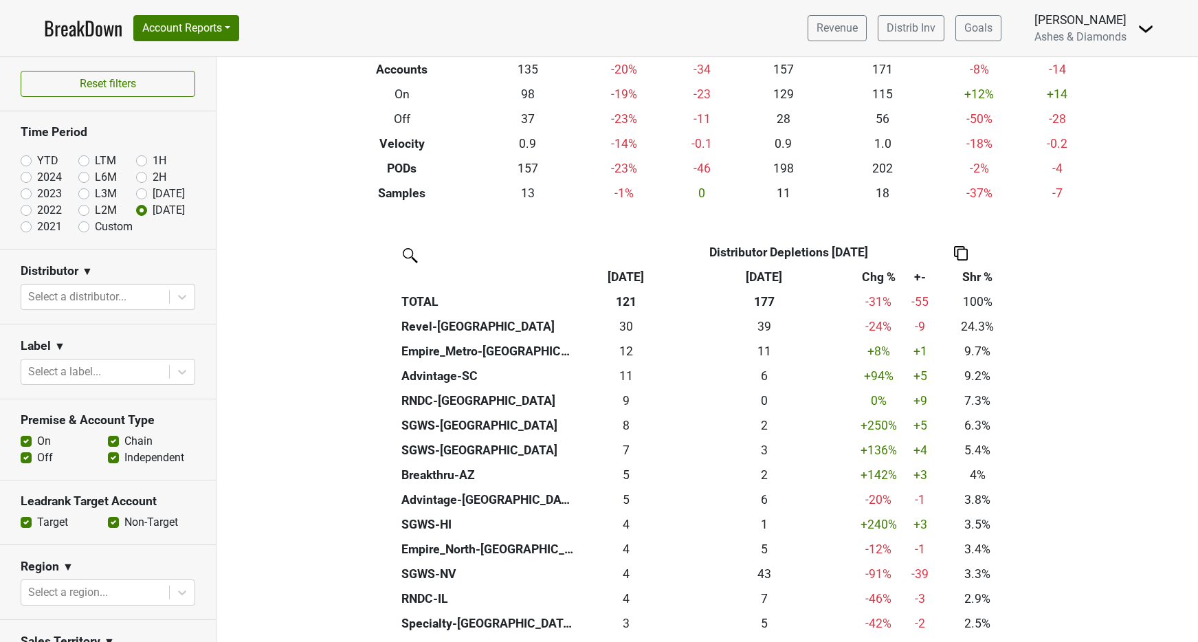
scroll to position [159, 0]
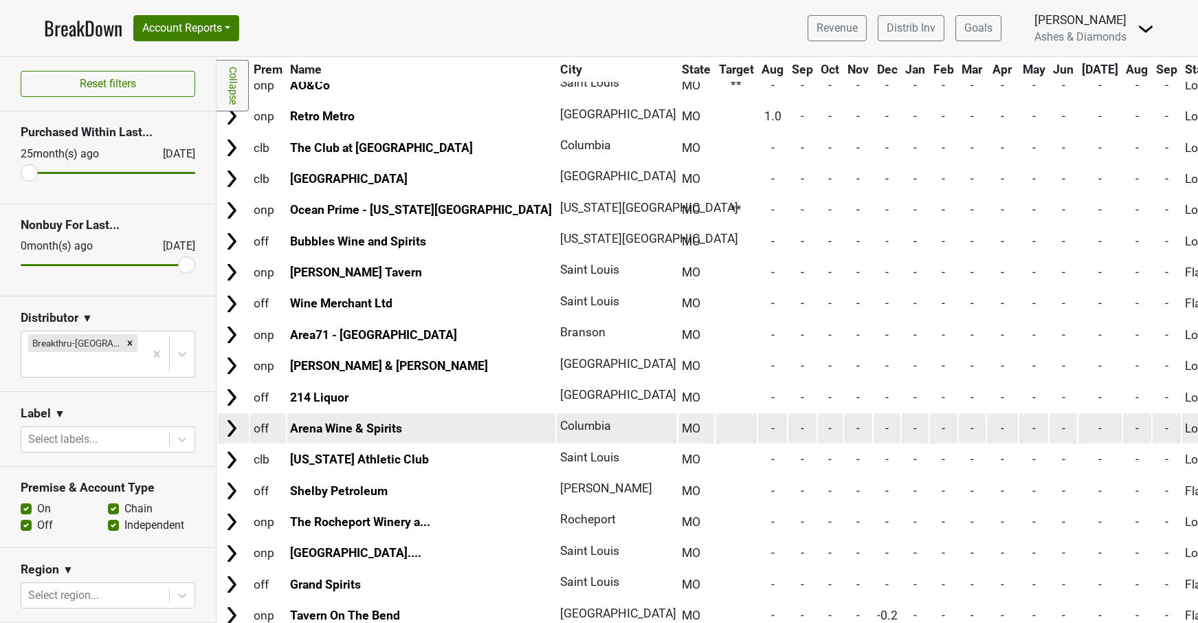
scroll to position [2611, 0]
